Goal: Information Seeking & Learning: Learn about a topic

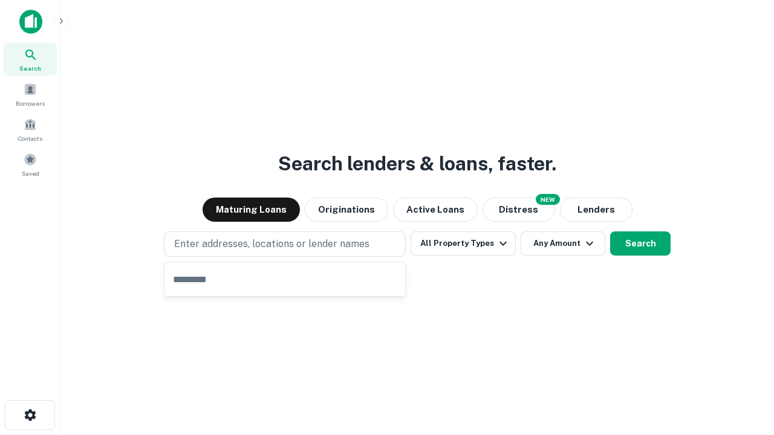
type input "**********"
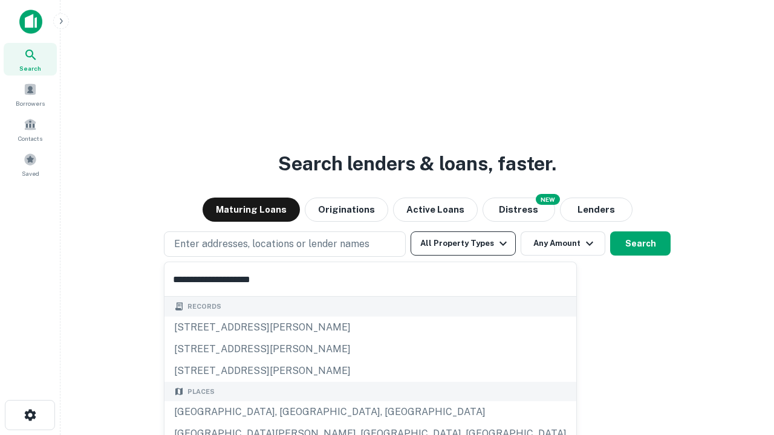
click at [289, 412] on div "[GEOGRAPHIC_DATA], [GEOGRAPHIC_DATA], [GEOGRAPHIC_DATA]" at bounding box center [370, 412] width 412 height 22
click at [463, 244] on button "All Property Types" at bounding box center [462, 243] width 105 height 24
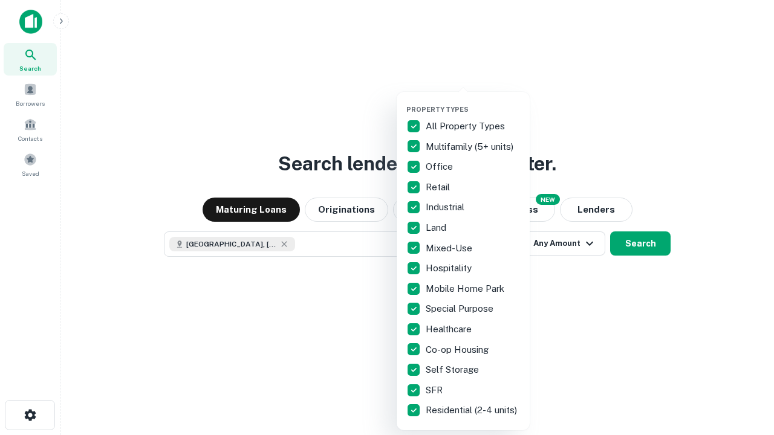
click at [473, 102] on button "button" at bounding box center [472, 102] width 133 height 1
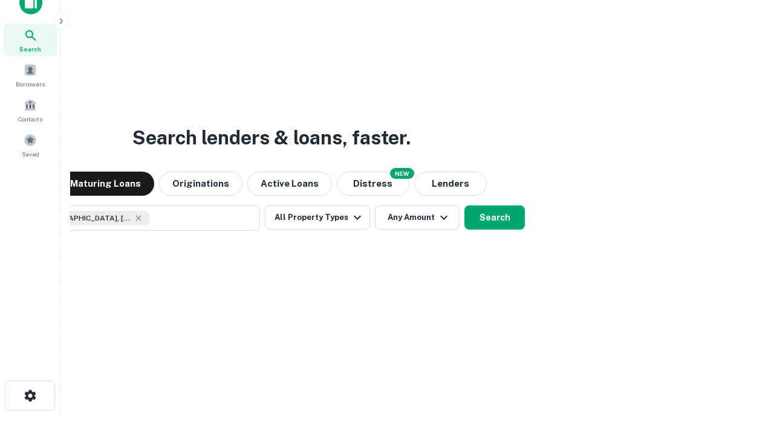
scroll to position [87, 342]
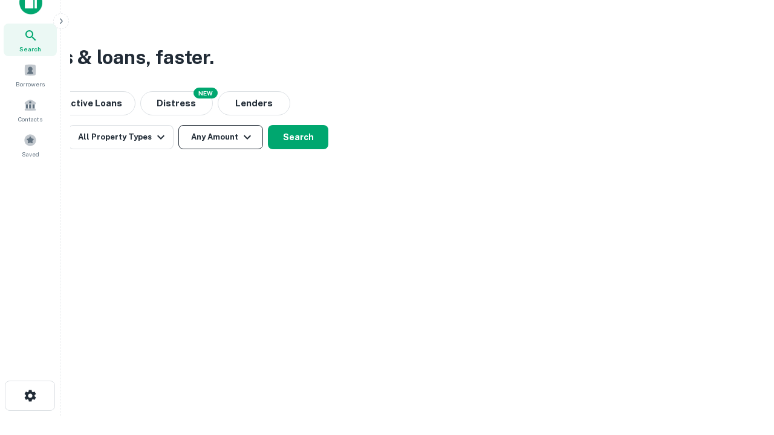
click at [221, 137] on button "Any Amount" at bounding box center [220, 137] width 85 height 24
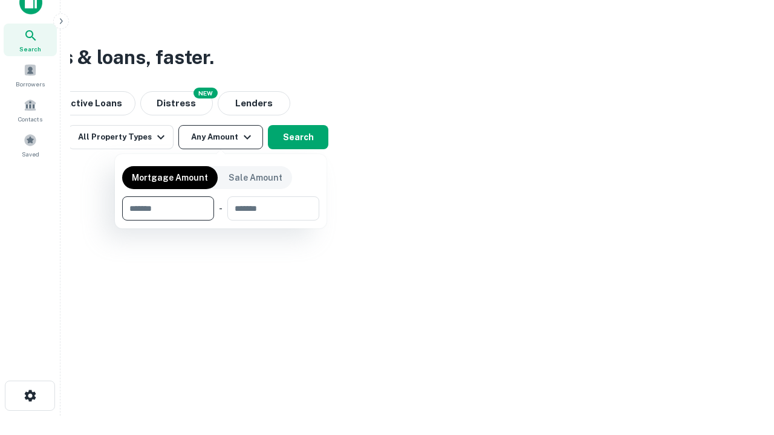
type input "*******"
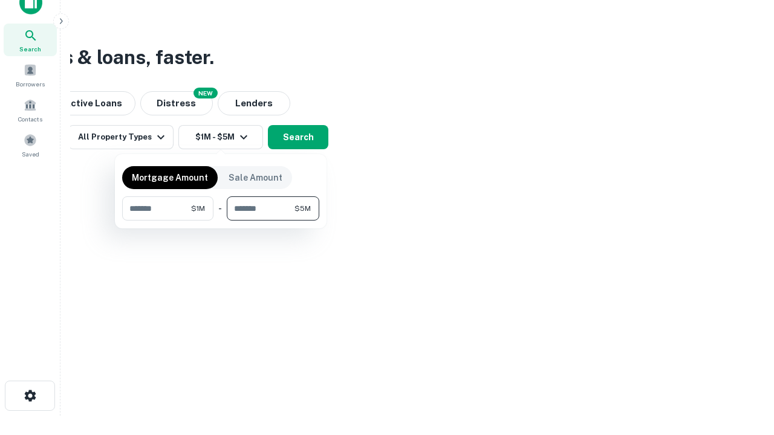
type input "*******"
click at [221, 221] on button "button" at bounding box center [220, 221] width 197 height 1
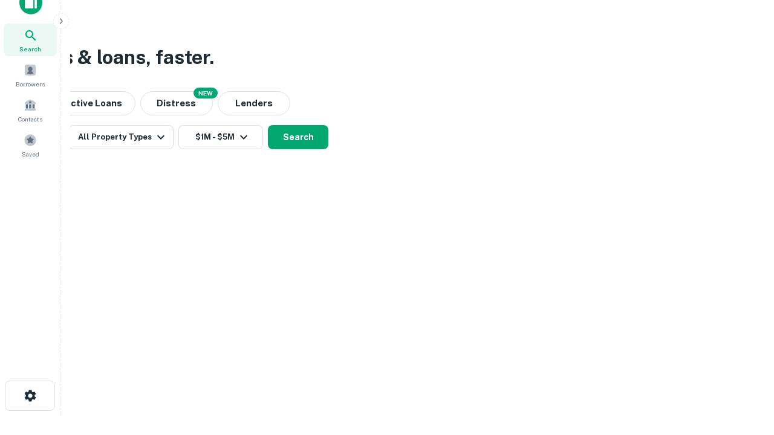
scroll to position [19, 0]
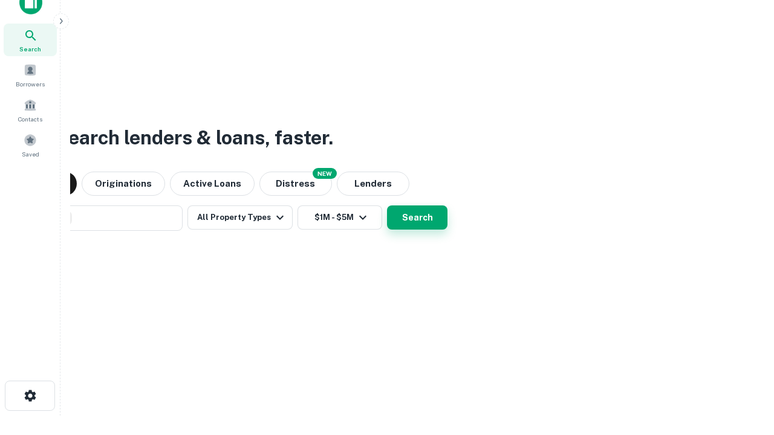
click at [387, 205] on button "Search" at bounding box center [417, 217] width 60 height 24
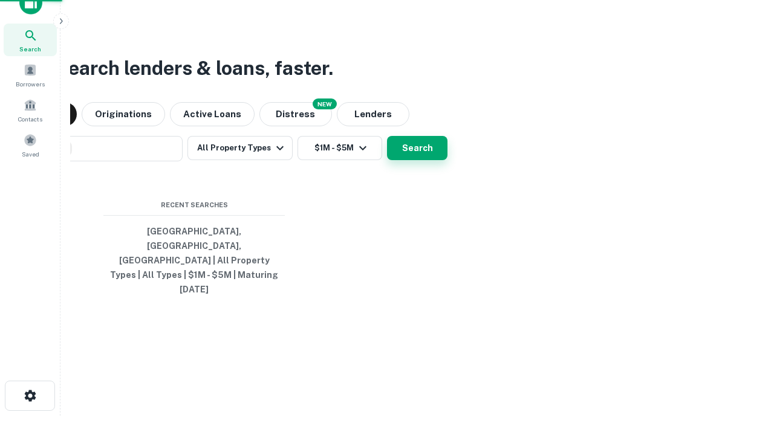
scroll to position [32, 342]
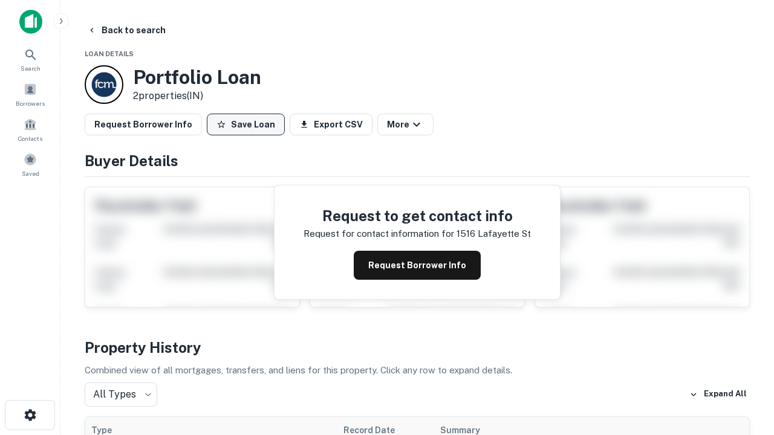
click at [245, 125] on button "Save Loan" at bounding box center [246, 125] width 78 height 22
click at [248, 125] on button "Loan Saved" at bounding box center [248, 125] width 83 height 22
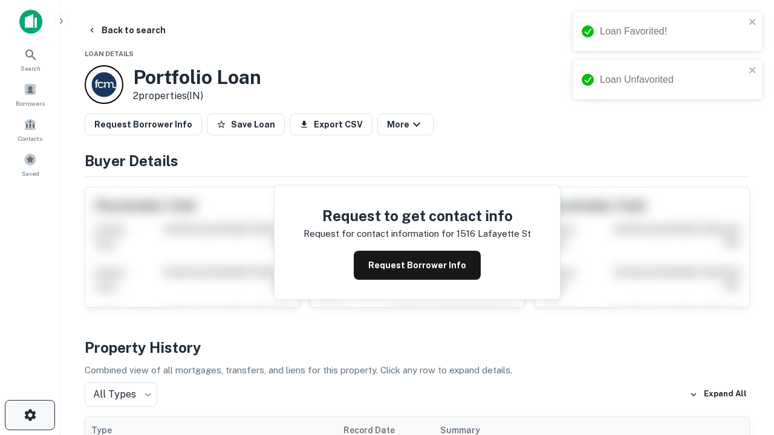
click at [30, 415] on icon "button" at bounding box center [30, 415] width 15 height 15
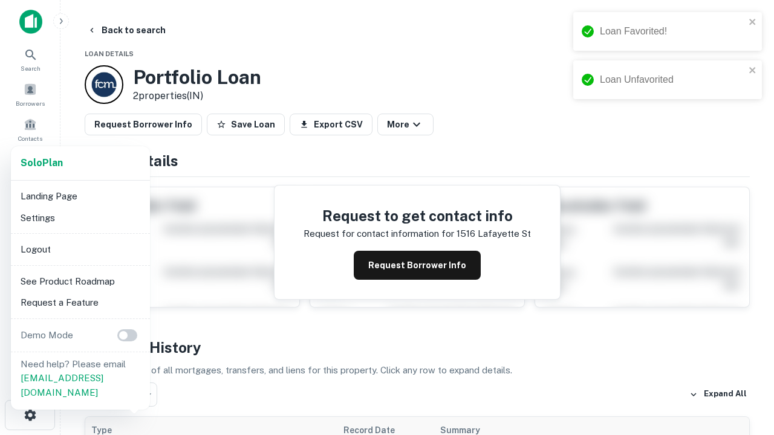
click at [80, 249] on li "Logout" at bounding box center [80, 250] width 129 height 22
